Goal: Submit feedback/report problem

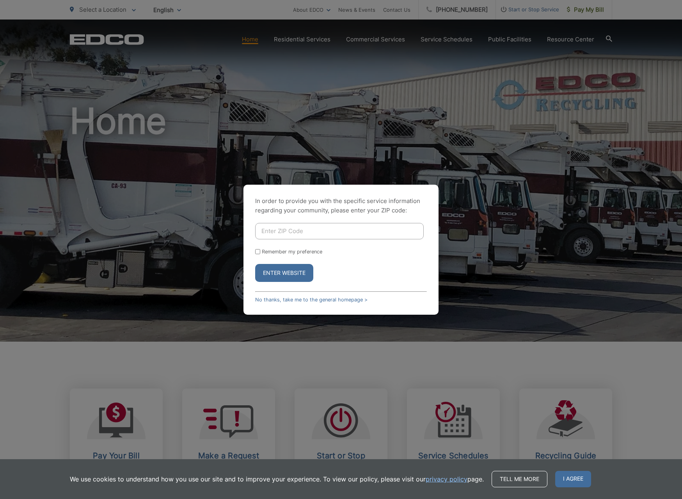
click at [300, 238] on input "Enter ZIP Code" at bounding box center [339, 231] width 169 height 16
click at [307, 232] on input "Enter ZIP Code" at bounding box center [339, 231] width 169 height 16
type input "92029"
click at [276, 266] on button "Enter Website" at bounding box center [284, 273] width 58 height 18
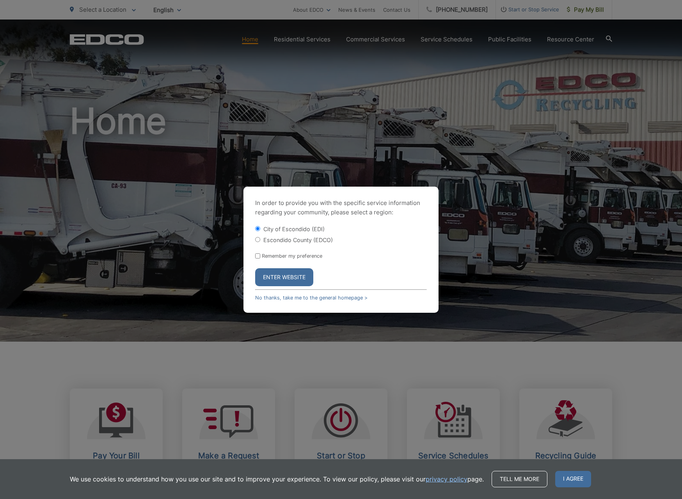
click at [305, 236] on div "Escondido County (EDCO)" at bounding box center [341, 240] width 172 height 8
click at [298, 240] on label "Escondido County (EDCO)" at bounding box center [297, 239] width 69 height 7
click at [260, 240] on input "Escondido County (EDCO)" at bounding box center [257, 239] width 5 height 5
radio input "true"
click at [286, 273] on button "Enter Website" at bounding box center [284, 277] width 58 height 18
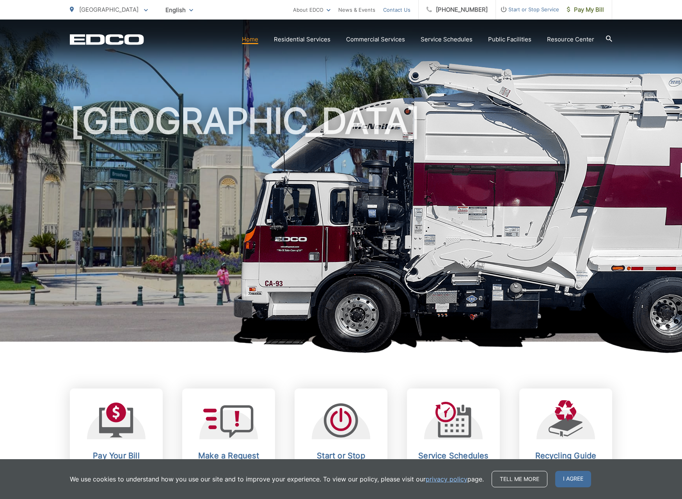
click at [410, 11] on link "Contact Us" at bounding box center [396, 9] width 27 height 9
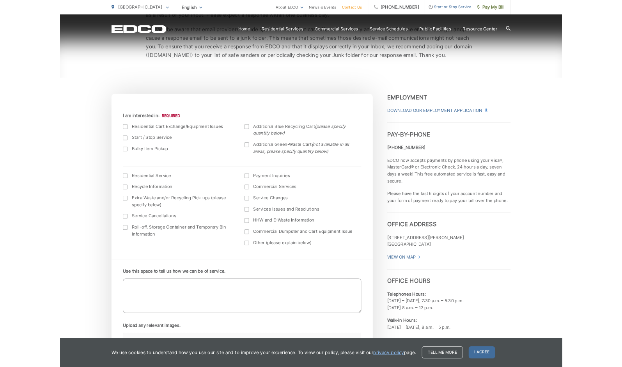
scroll to position [201, 0]
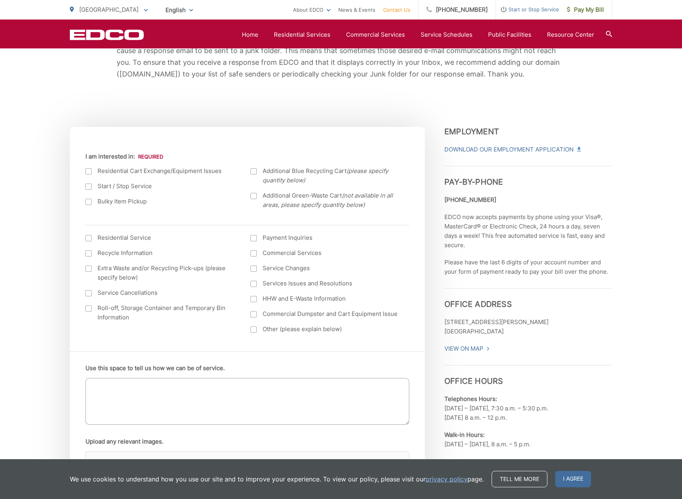
click at [309, 172] on span "Additional Blue Recycling Cart (please specify quantity below)" at bounding box center [331, 175] width 137 height 19
click at [0, 0] on input "Additional Blue Recycling Cart (please specify quantity below)" at bounding box center [0, 0] width 0 height 0
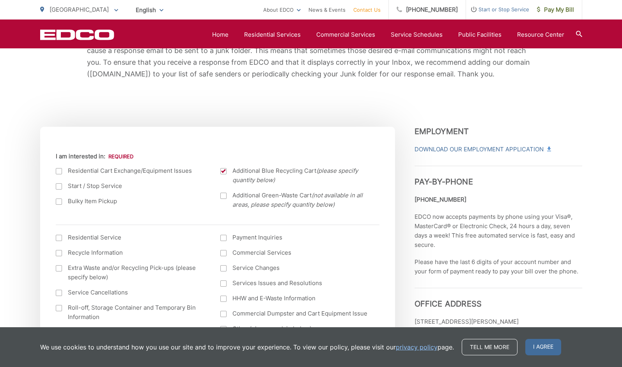
click at [530, 339] on div "We use cookies to understand how you use our site and to improve your experienc…" at bounding box center [311, 347] width 622 height 40
click at [535, 348] on span "I agree" at bounding box center [544, 347] width 36 height 16
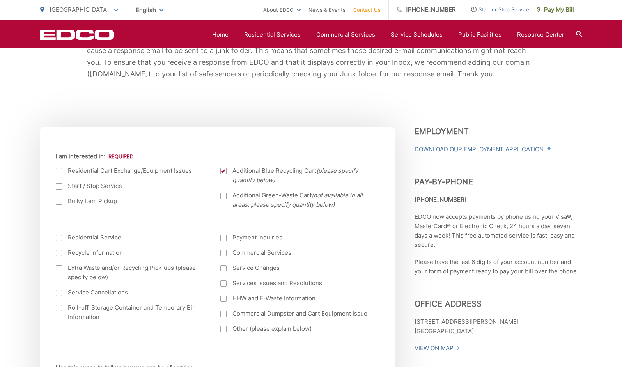
click at [309, 313] on label "Commercial Dumpster and Cart Equipment Issue" at bounding box center [294, 313] width 149 height 9
click at [0, 0] on input "Commercial Dumpster and Cart Equipment Issue" at bounding box center [0, 0] width 0 height 0
click at [309, 313] on label "Commercial Dumpster and Cart Equipment Issue" at bounding box center [294, 313] width 149 height 9
click at [0, 0] on input "Commercial Dumpster and Cart Equipment Issue" at bounding box center [0, 0] width 0 height 0
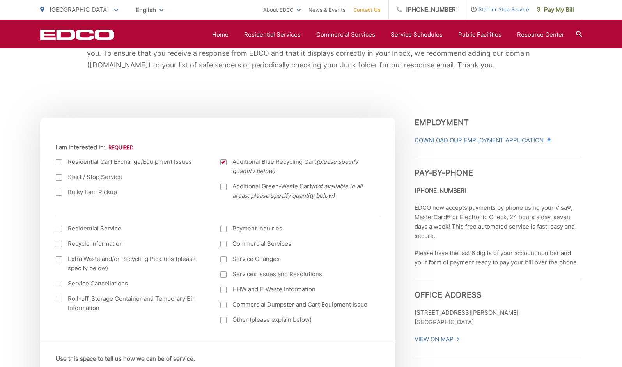
scroll to position [209, 0]
click at [149, 131] on div "Current Location Alpine Bonita Bonsall Borrego Springs Boulevard Buena Park Cam…" at bounding box center [217, 232] width 355 height 220
click at [65, 162] on label "Residential Cart Exchange/Equipment Issues" at bounding box center [130, 162] width 149 height 9
click at [0, 0] on input "I am interested in:" at bounding box center [0, 0] width 0 height 0
click at [96, 231] on label "Residential Service" at bounding box center [130, 228] width 149 height 9
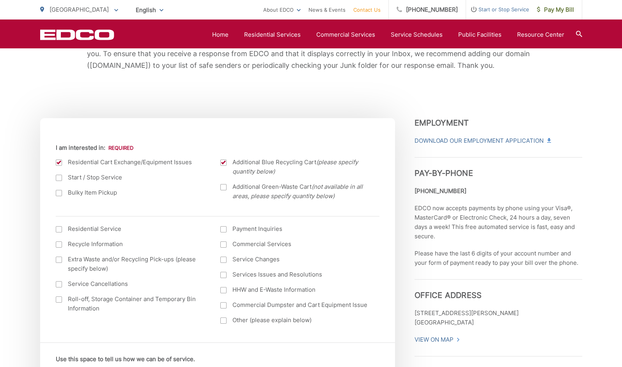
click at [0, 0] on input "I am interested in: (continued) *" at bounding box center [0, 0] width 0 height 0
click at [96, 231] on label "Residential Service" at bounding box center [130, 228] width 149 height 9
click at [0, 0] on input "I am interested in: (continued) *" at bounding box center [0, 0] width 0 height 0
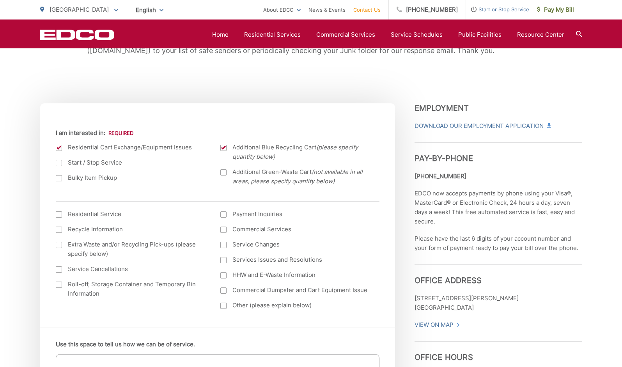
scroll to position [231, 0]
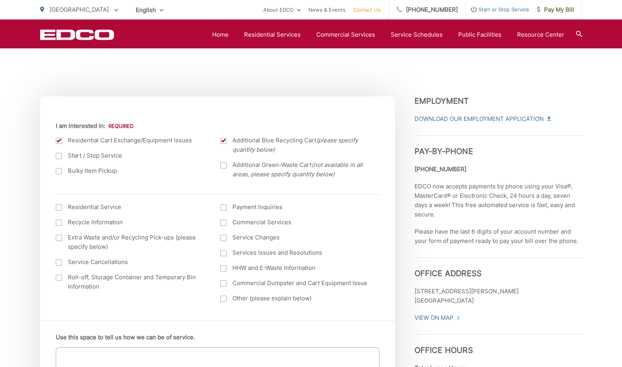
click at [271, 143] on span "Additional Blue Recycling Cart (please specify quantity below)" at bounding box center [301, 145] width 137 height 19
click at [0, 0] on input "Additional Blue Recycling Cart (please specify quantity below)" at bounding box center [0, 0] width 0 height 0
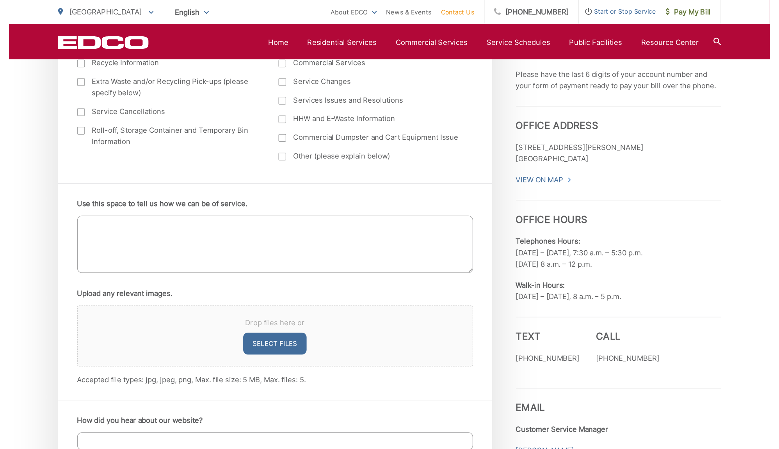
scroll to position [424, 0]
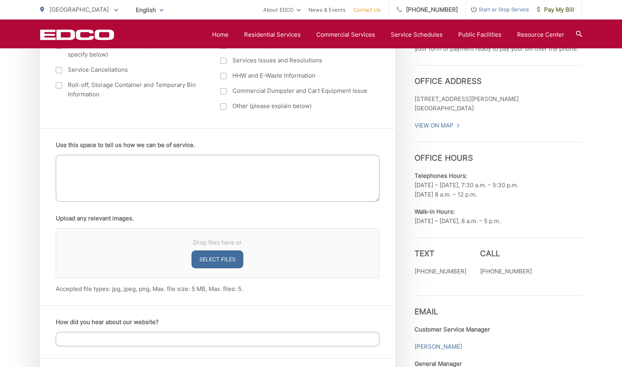
click at [188, 180] on textarea "Use this space to tell us how we can be of service." at bounding box center [218, 178] width 324 height 47
click at [222, 263] on button "Select files" at bounding box center [218, 259] width 52 height 18
click at [205, 257] on button "Select files" at bounding box center [218, 259] width 52 height 18
type input "C:\fakepath\IMG_7276.jpeg"
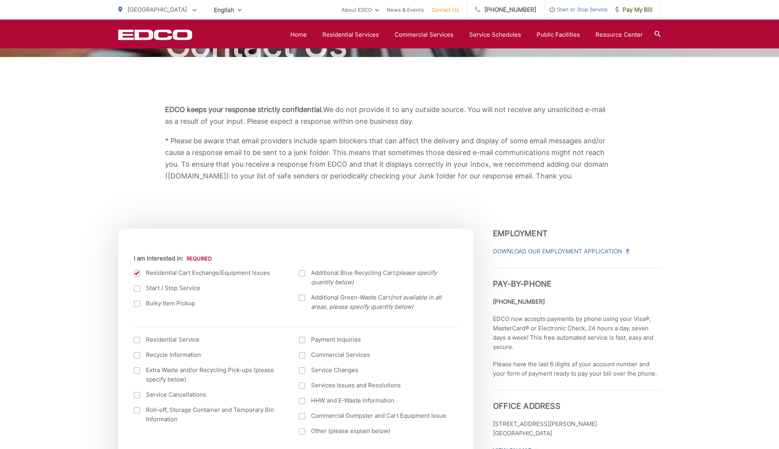
scroll to position [91, 0]
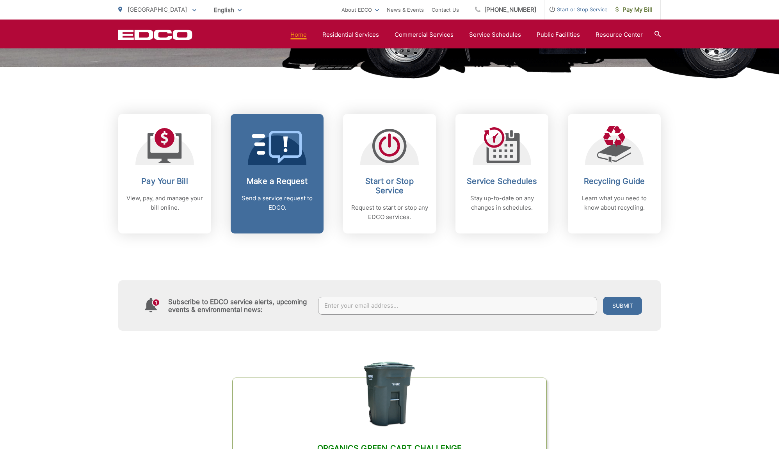
scroll to position [275, 0]
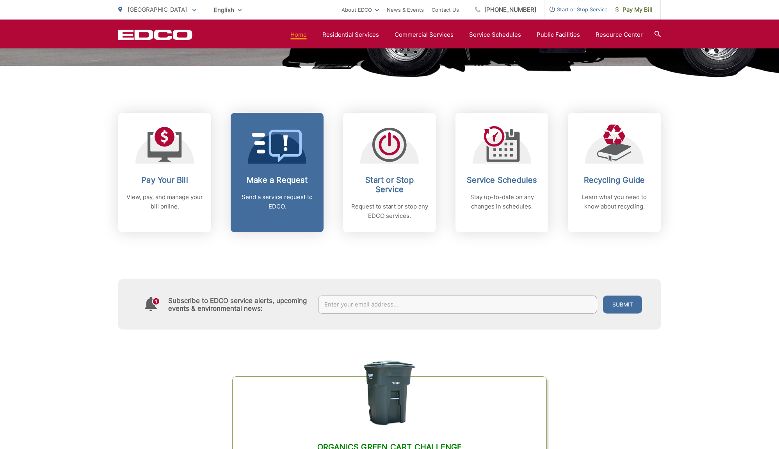
click at [289, 181] on h2 "Make a Request" at bounding box center [276, 179] width 77 height 9
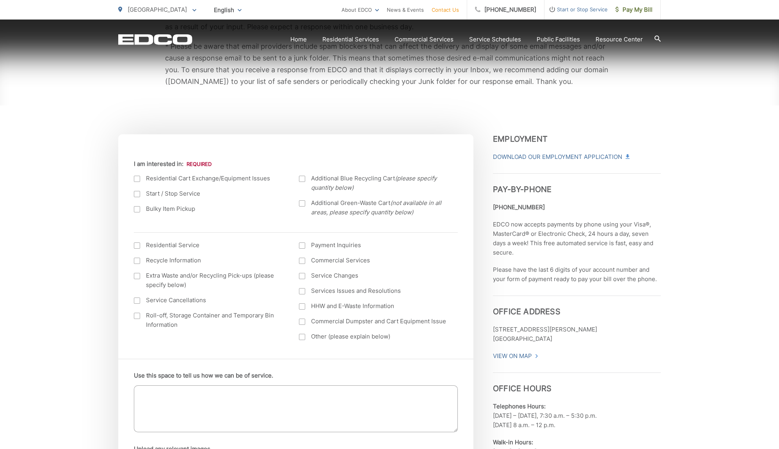
scroll to position [194, 0]
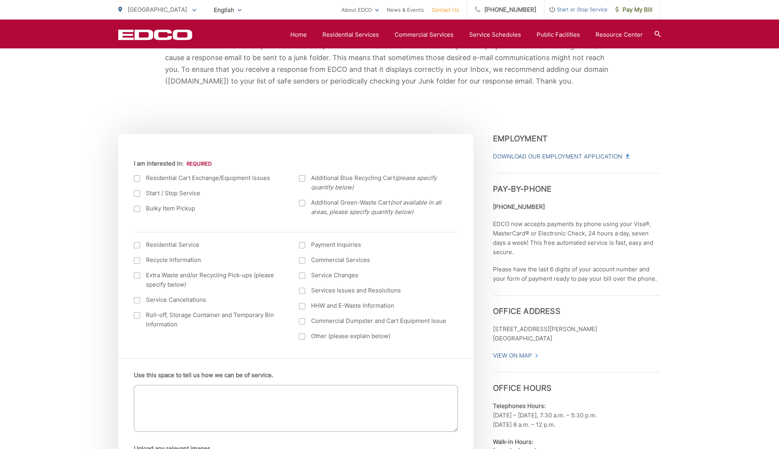
click at [192, 181] on label "Residential Cart Exchange/Equipment Issues" at bounding box center [208, 177] width 149 height 9
click at [0, 0] on input "I am interested in:" at bounding box center [0, 0] width 0 height 0
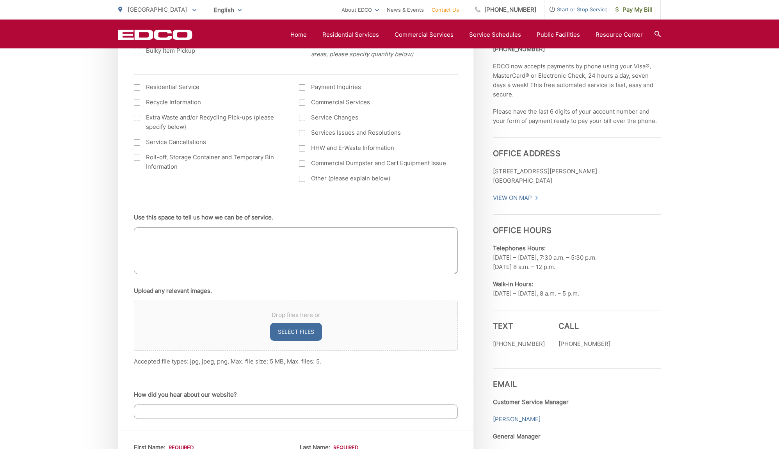
scroll to position [352, 0]
click at [272, 265] on textarea "Use this space to tell us how we can be of service." at bounding box center [296, 250] width 324 height 47
type textarea "O"
type textarea "Our Recycling can has a [PERSON_NAME] [PERSON_NAME] on the back side of it and …"
click at [313, 331] on button "Select files" at bounding box center [296, 331] width 52 height 18
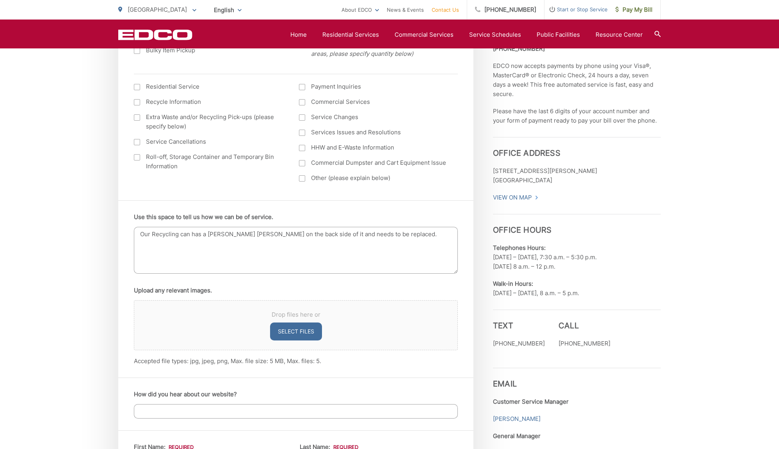
type input "C:\fakepath\IMG_7276.jpeg"
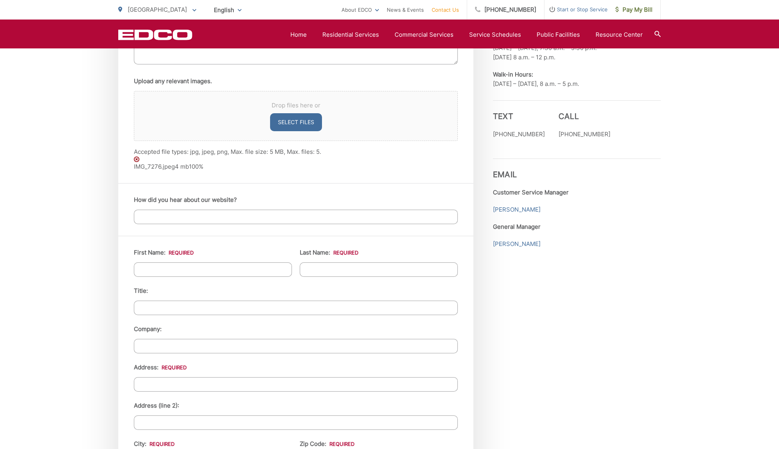
scroll to position [563, 0]
click at [215, 271] on input "First Name: *" at bounding box center [213, 268] width 158 height 14
type input "[PERSON_NAME]"
type input "repeatGROWTH"
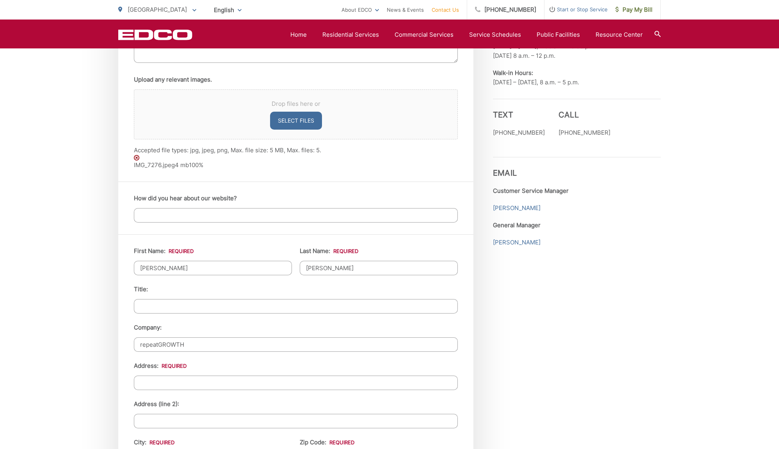
type input "[STREET_ADDRESS][PERSON_NAME]"
type input "Escondido"
type input "92029"
type input "6192460902"
type input "[EMAIL_ADDRESS][DOMAIN_NAME]"
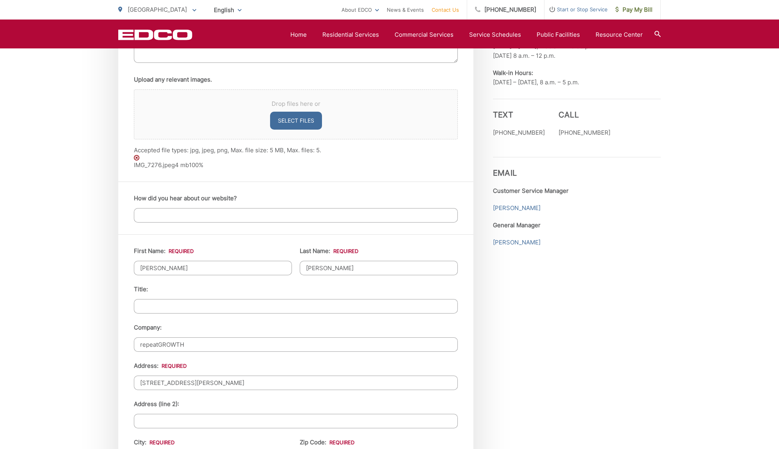
type input "[EMAIL_ADDRESS][DOMAIN_NAME]"
type input "[PHONE_NUMBER]"
click at [271, 346] on input "repeatGROWTH" at bounding box center [296, 344] width 324 height 14
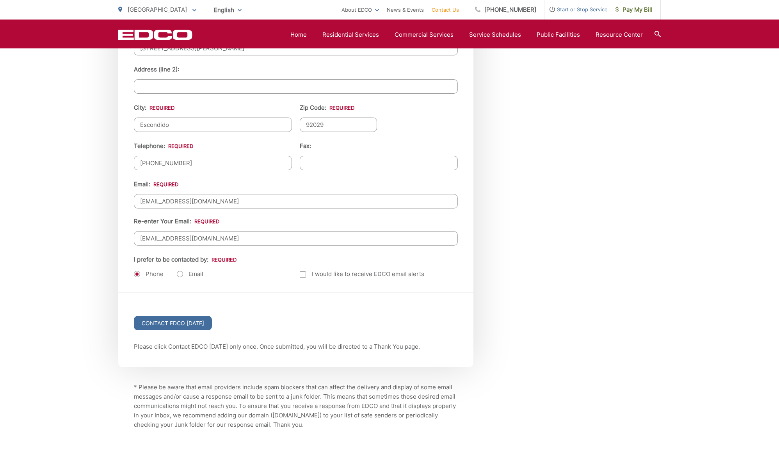
scroll to position [898, 0]
click at [185, 316] on input "Contact EDCO [DATE]" at bounding box center [173, 321] width 78 height 14
